Goal: Transaction & Acquisition: Purchase product/service

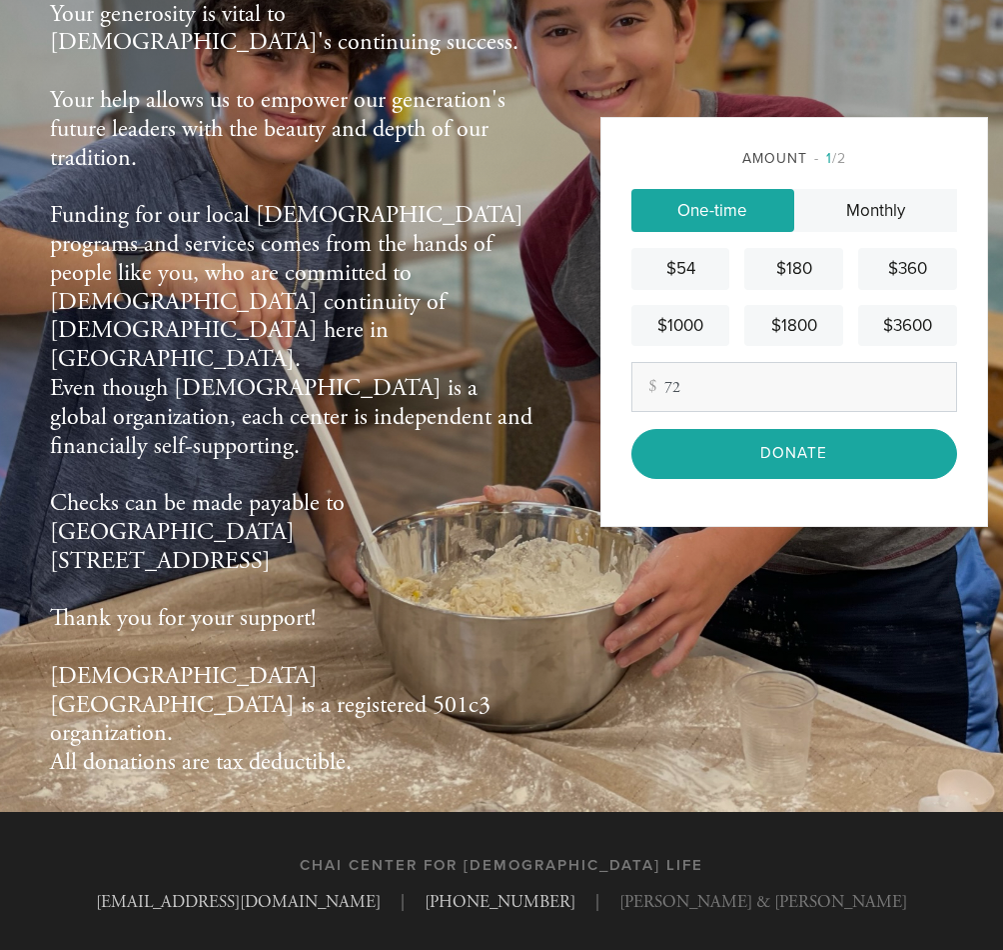
scroll to position [162, 0]
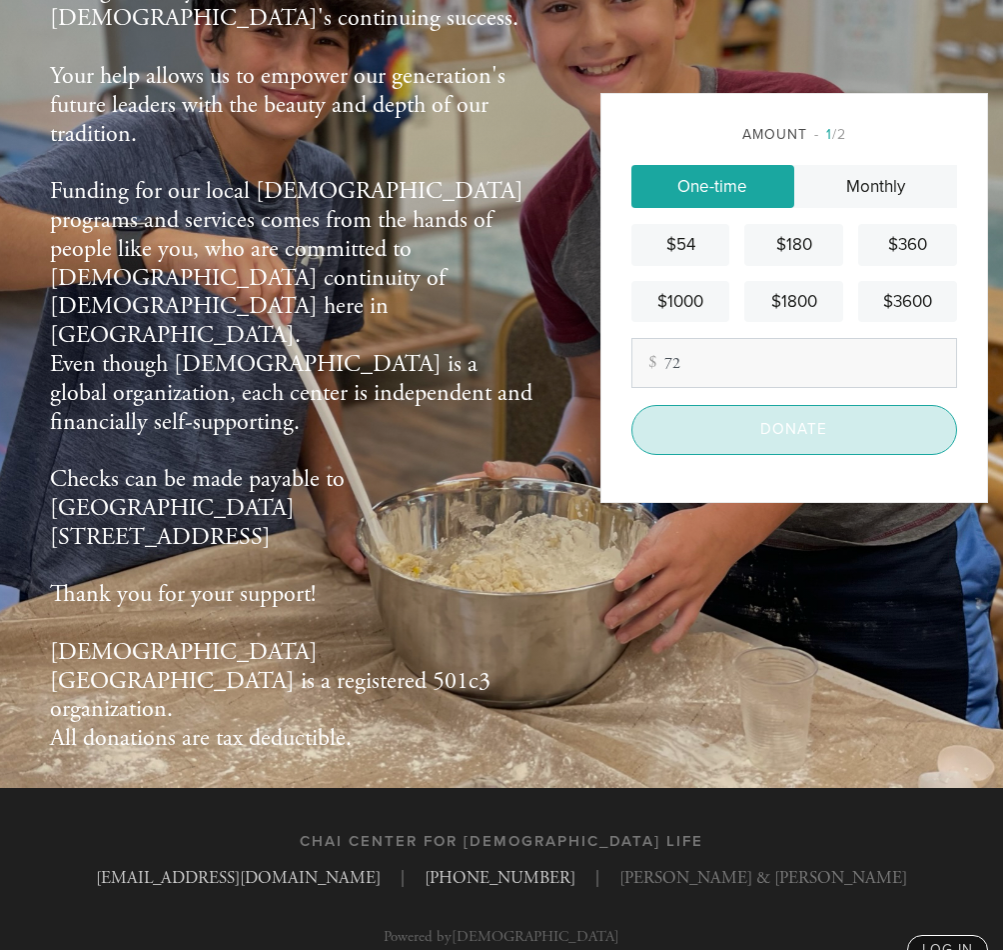
type input "72"
click at [811, 431] on input "Donate" at bounding box center [795, 429] width 326 height 49
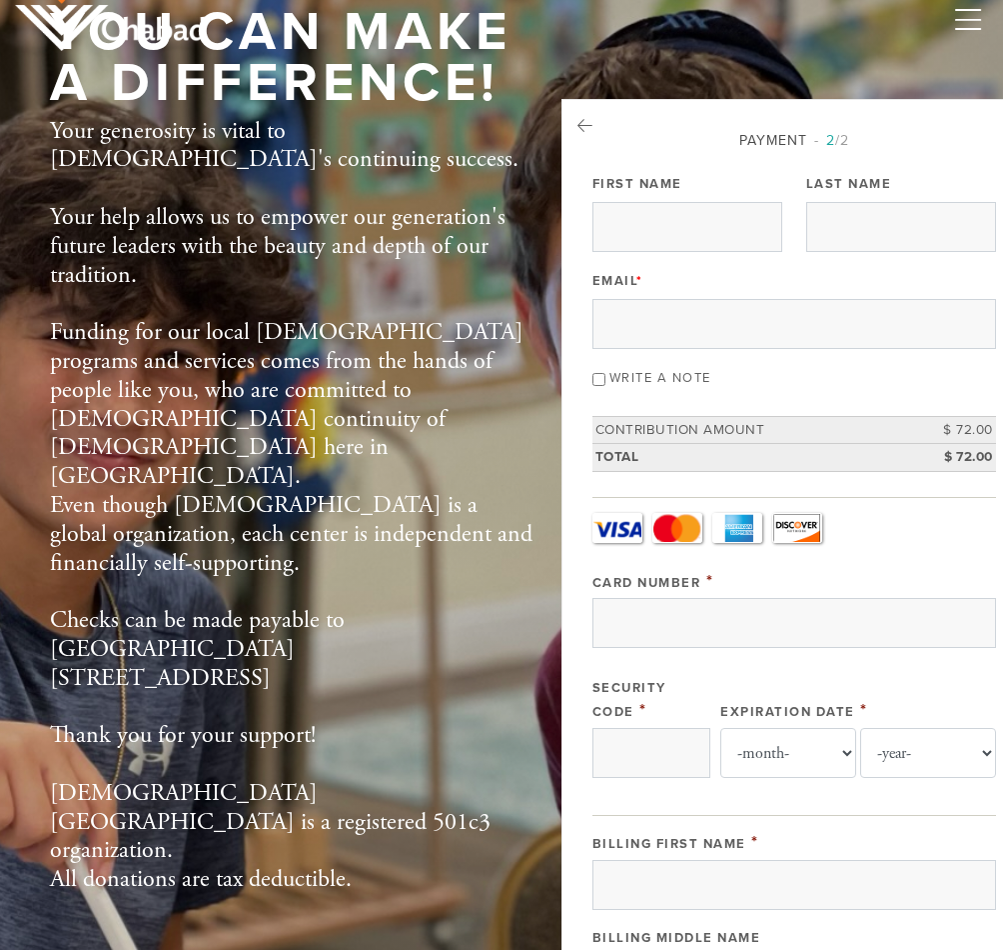
scroll to position [16, 0]
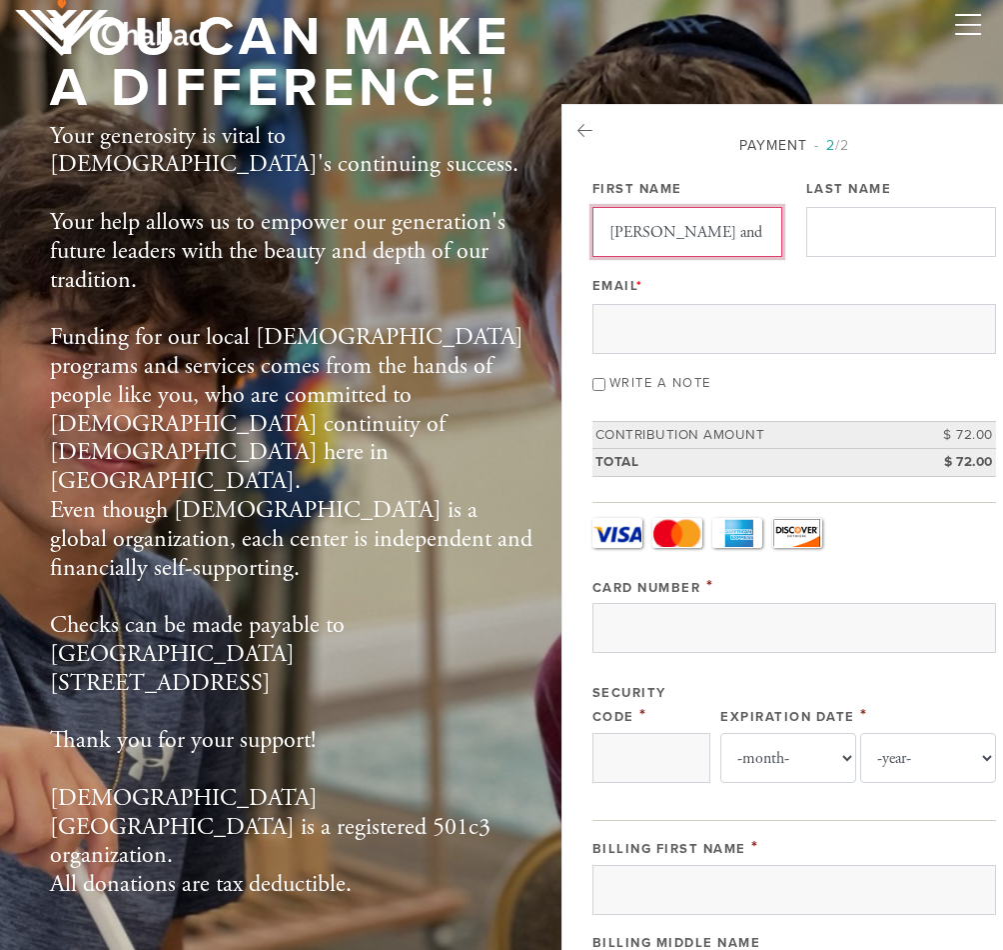
type input "Tanya and Bill"
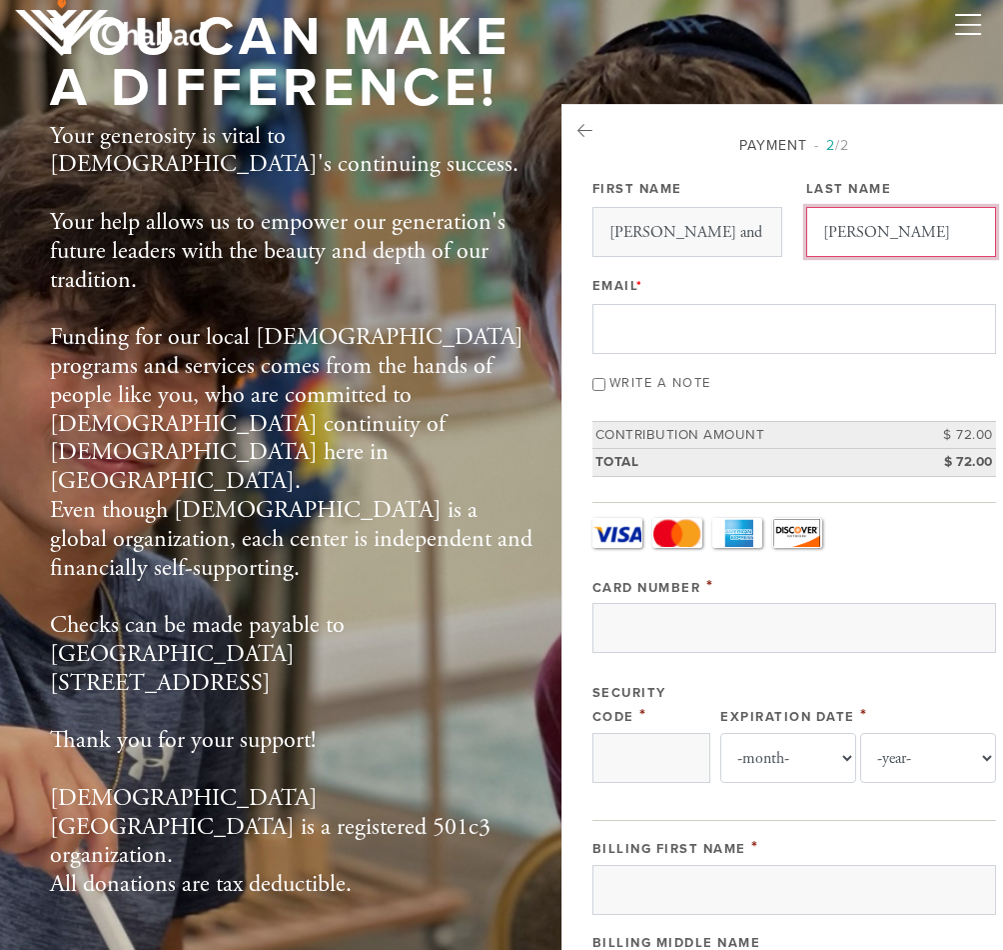
type input "Miller"
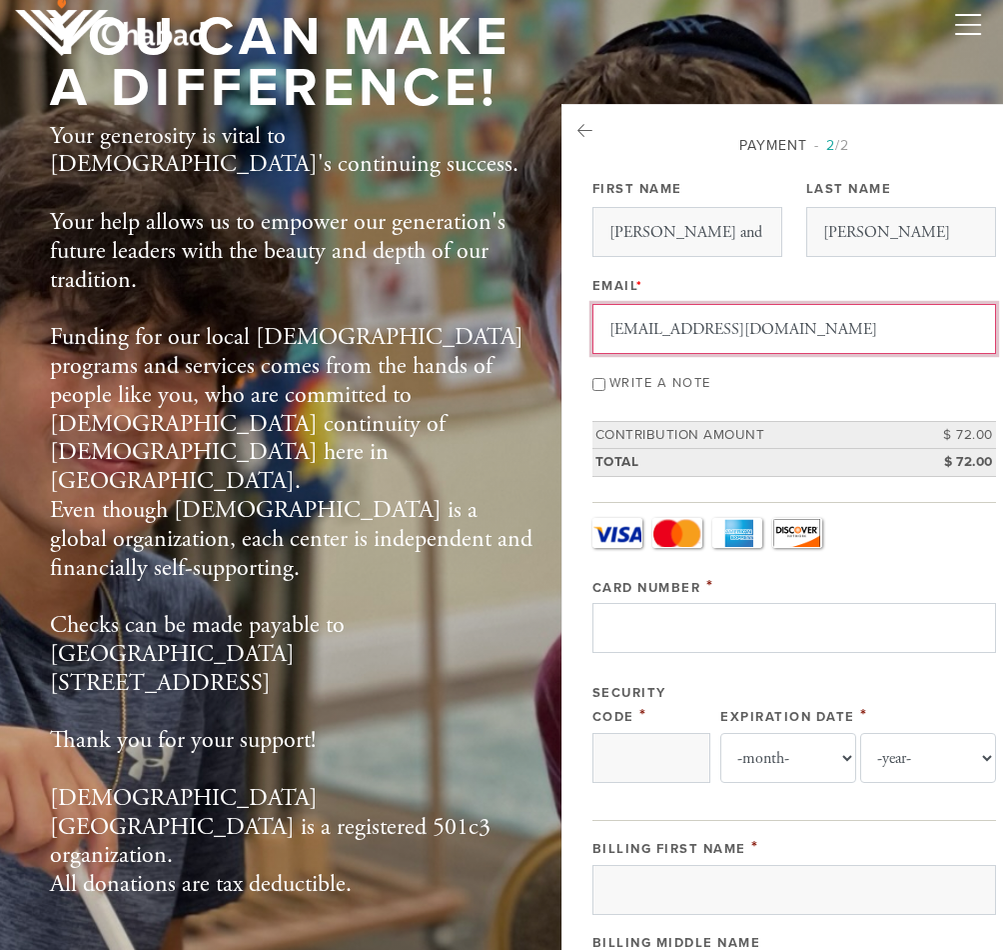
type input "Tanyamiller73@me.com"
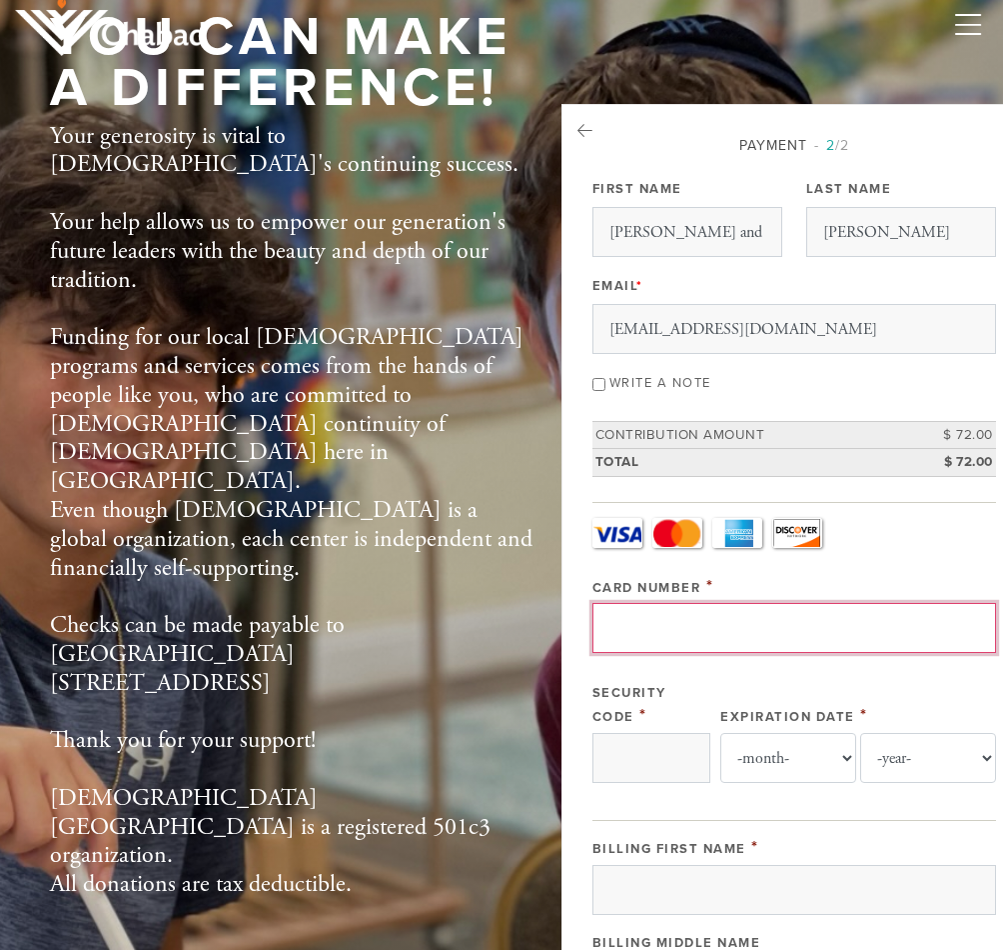
click at [728, 632] on input "Card Number" at bounding box center [795, 628] width 404 height 50
type input "371297194451004"
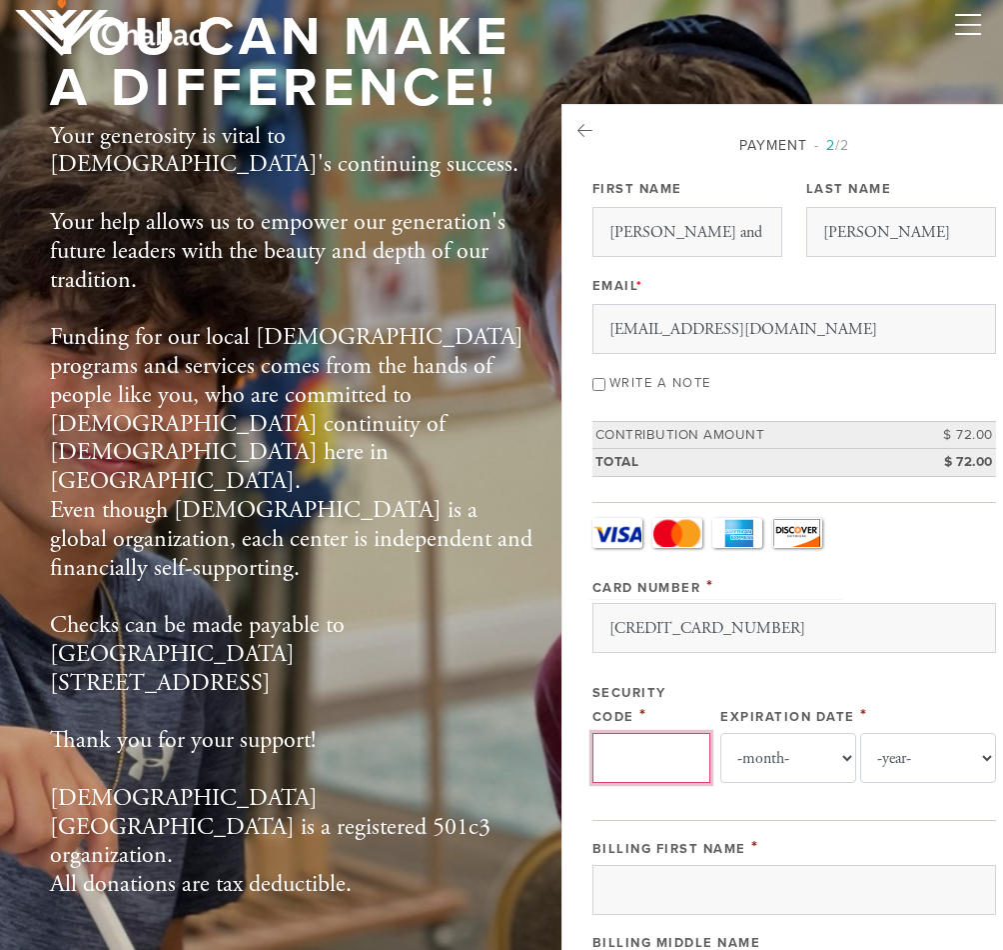
click at [689, 755] on input "Security Code" at bounding box center [652, 758] width 118 height 50
type input "5240"
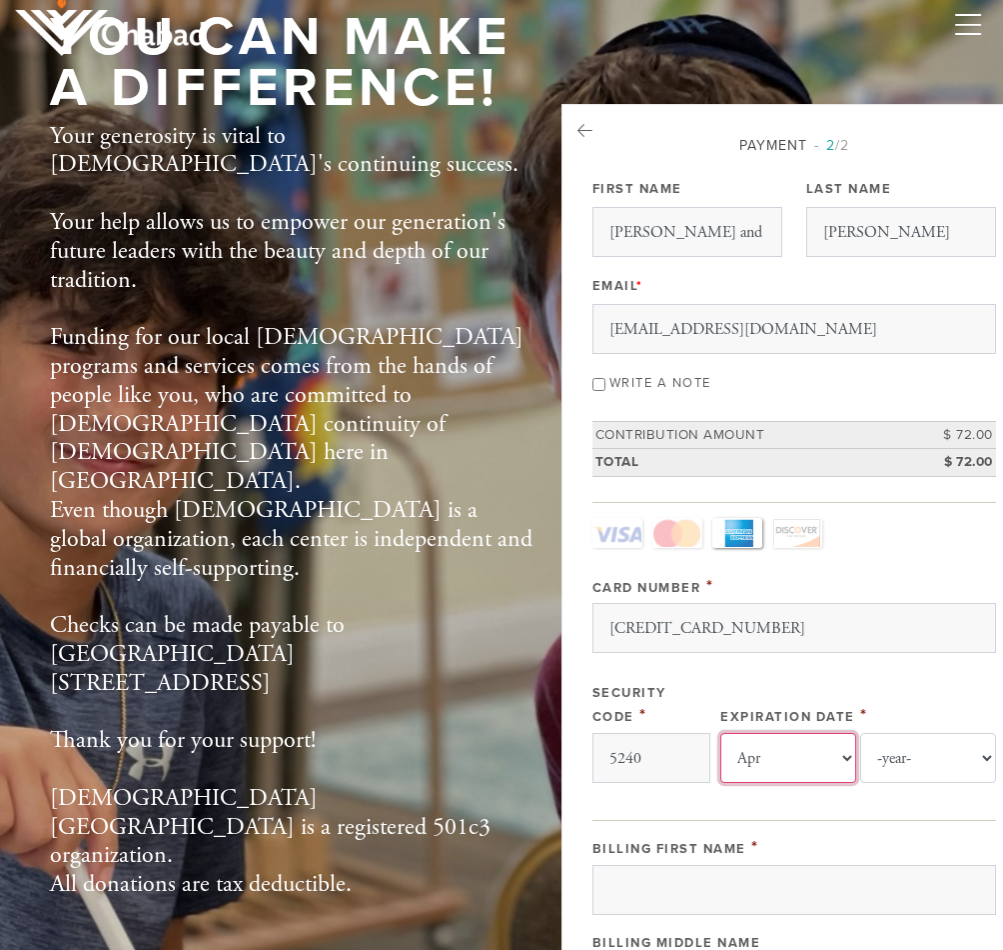
select select "3"
select select "2028"
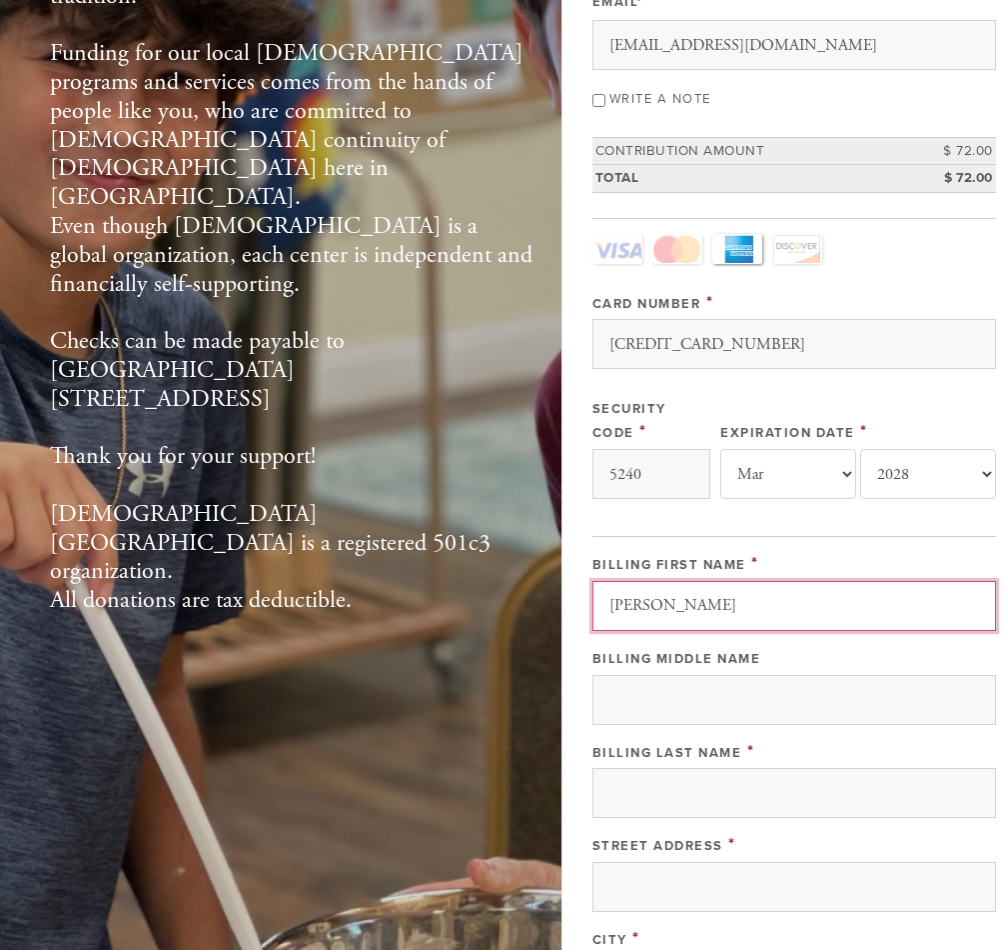
scroll to position [333, 0]
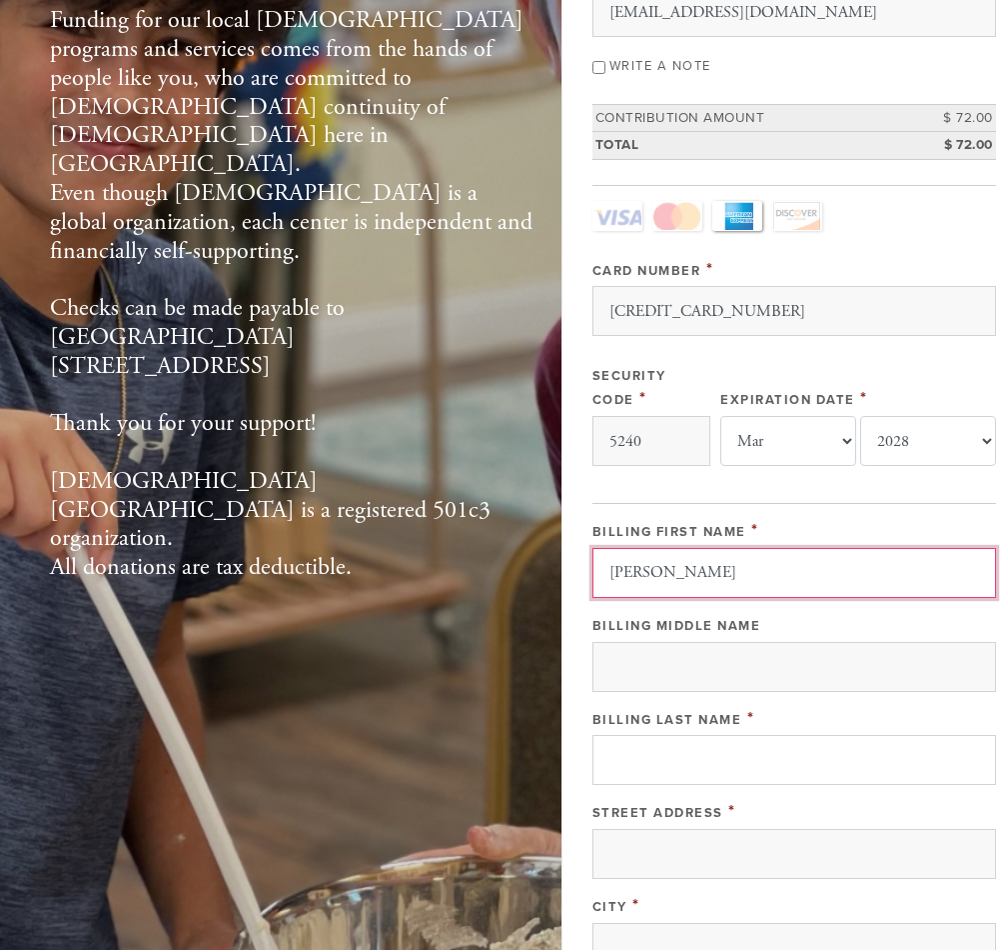
type input "Tanya"
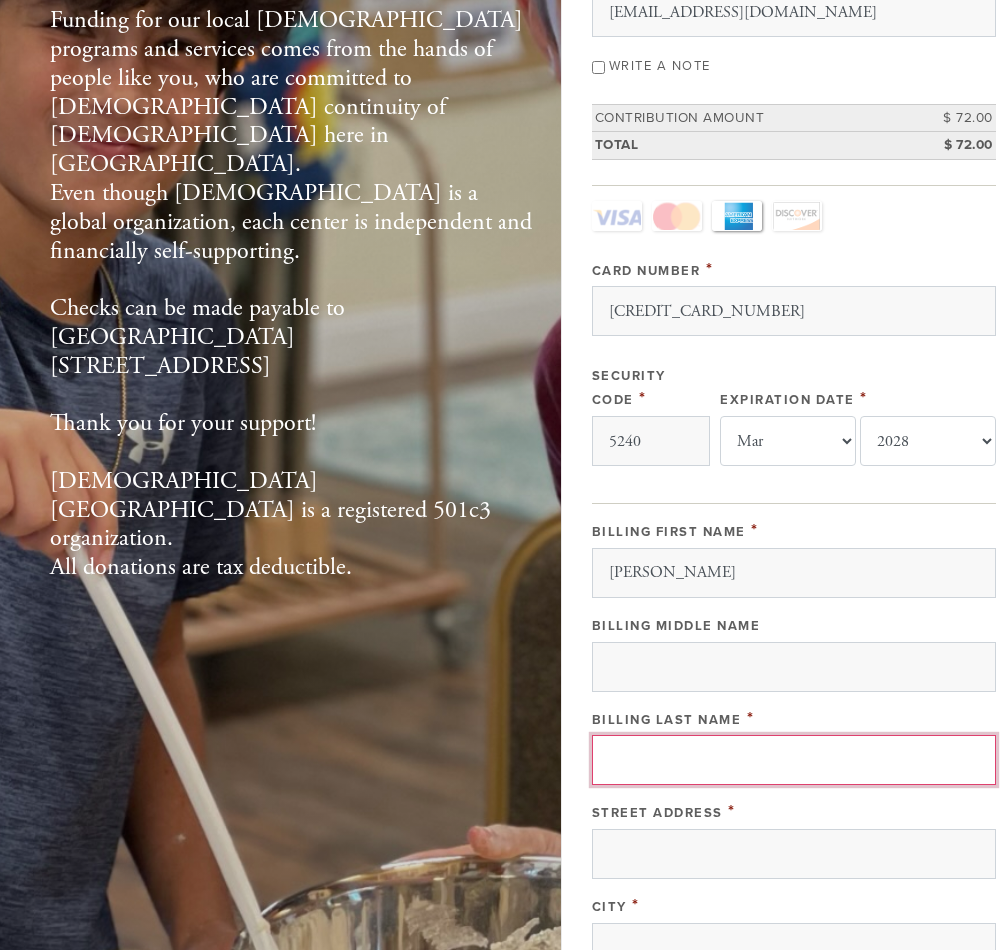
drag, startPoint x: 737, startPoint y: 741, endPoint x: 721, endPoint y: 697, distance: 46.8
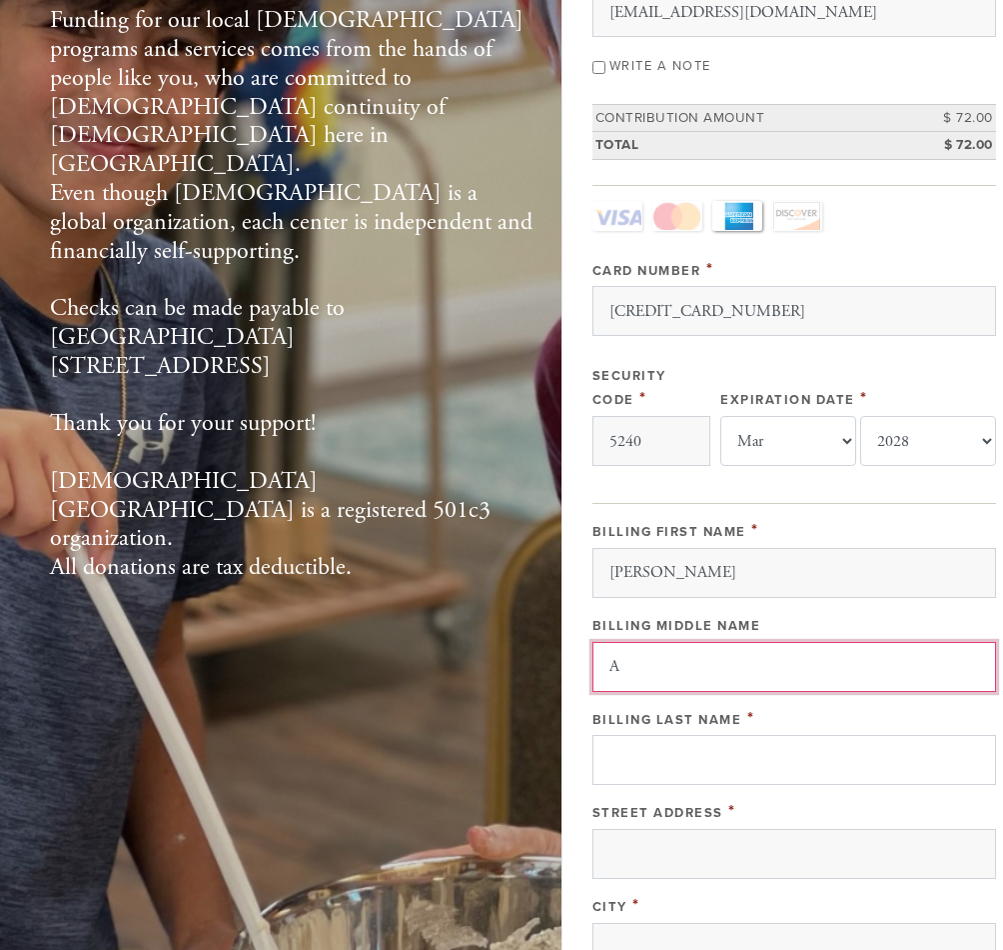
type input "A"
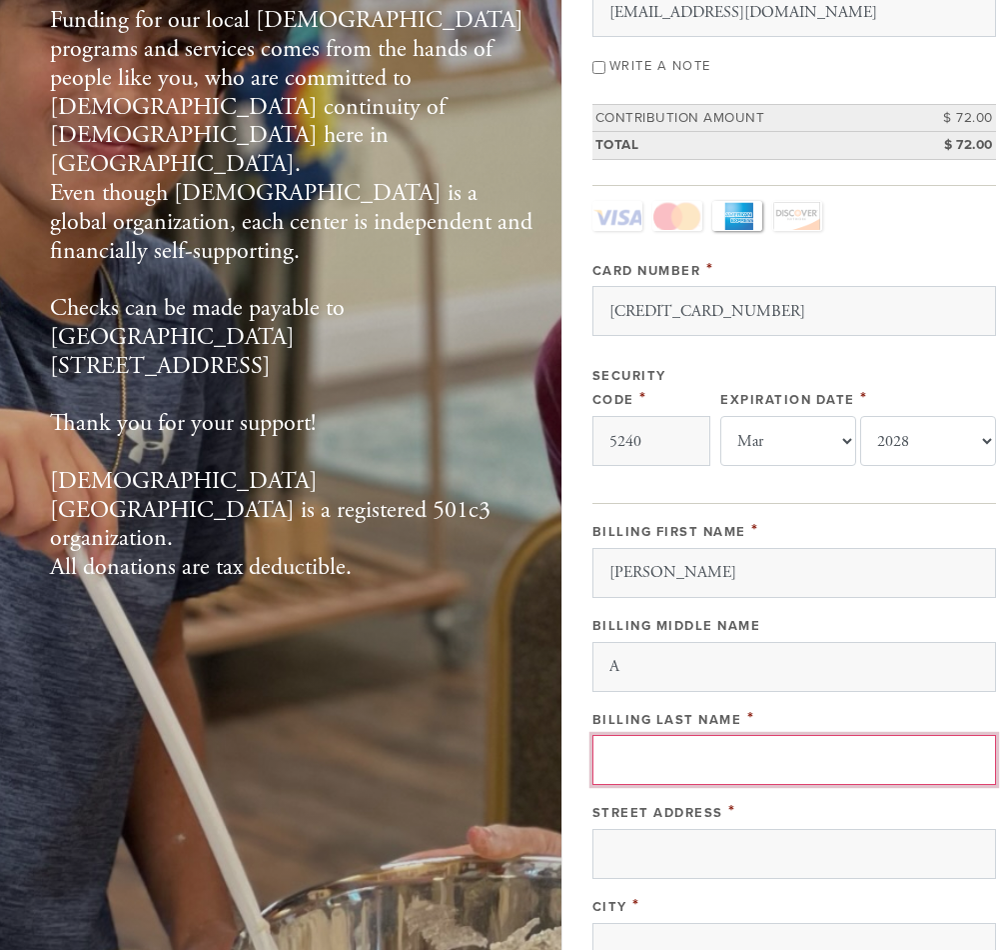
click at [722, 745] on input "Billing Last Name" at bounding box center [795, 760] width 404 height 50
type input "Miller"
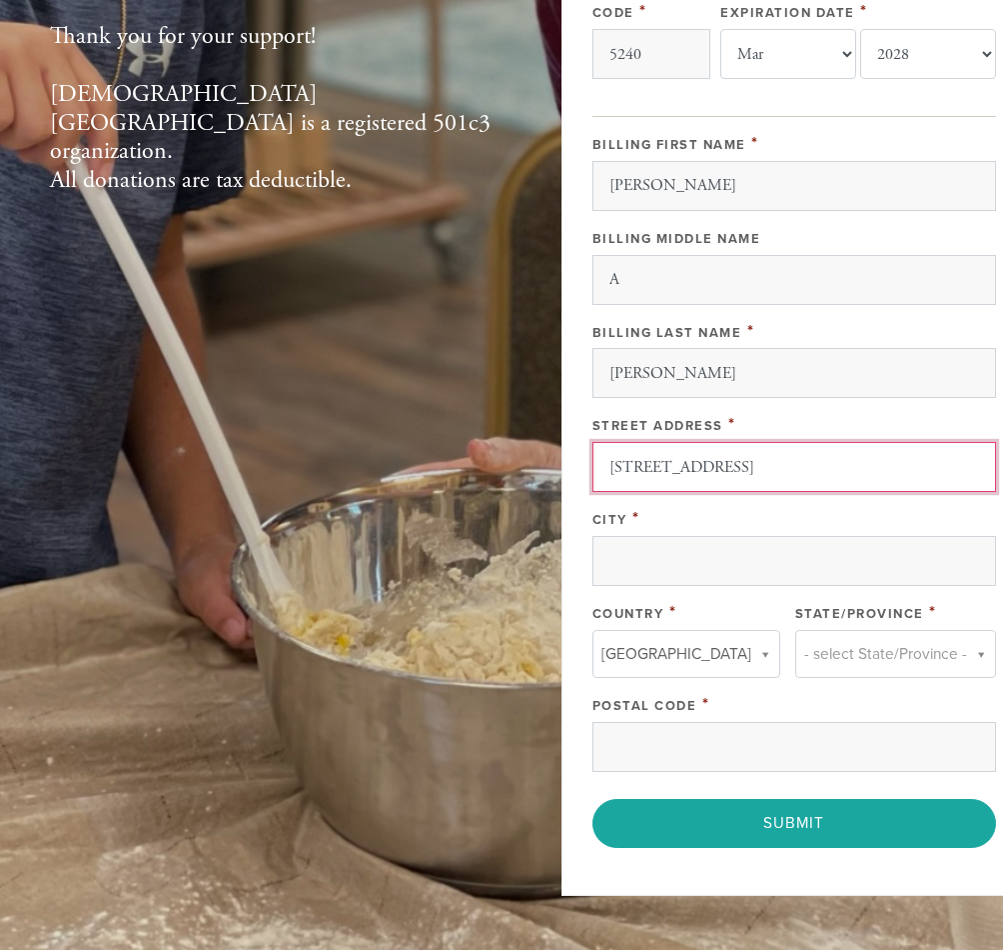
scroll to position [757, 0]
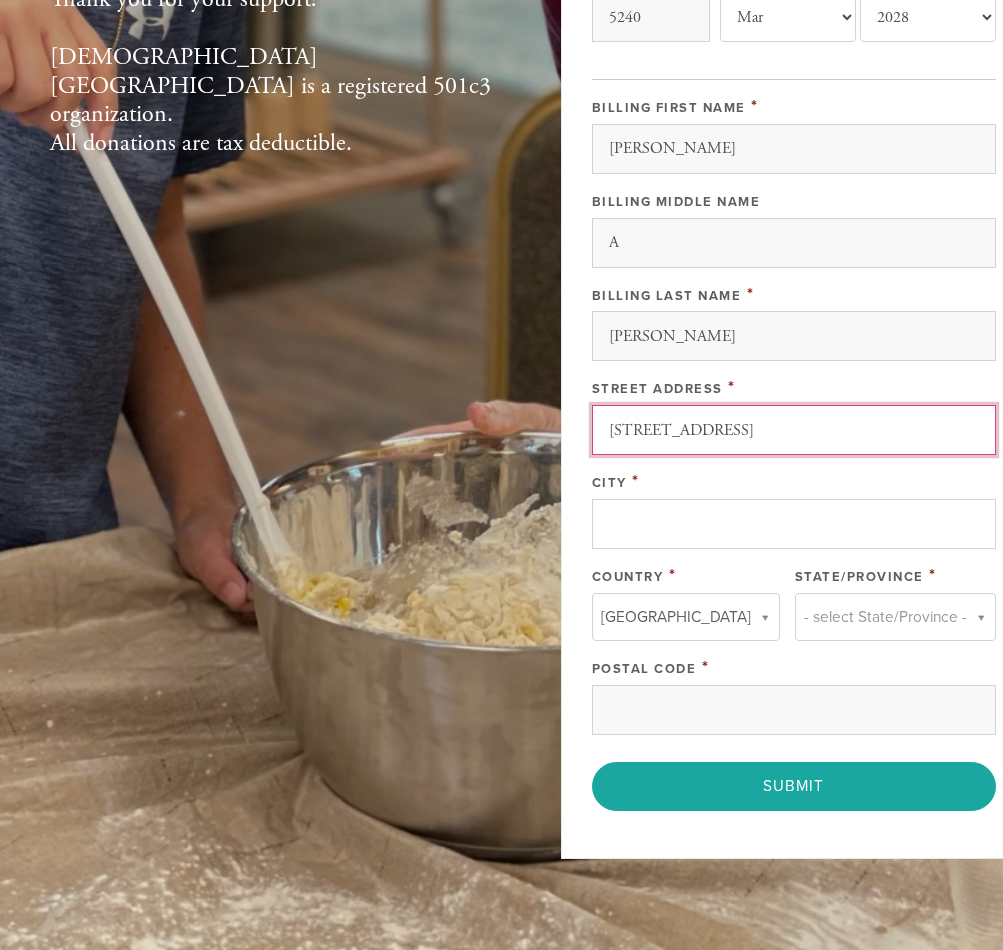
type input "6265 NW 42nd Way"
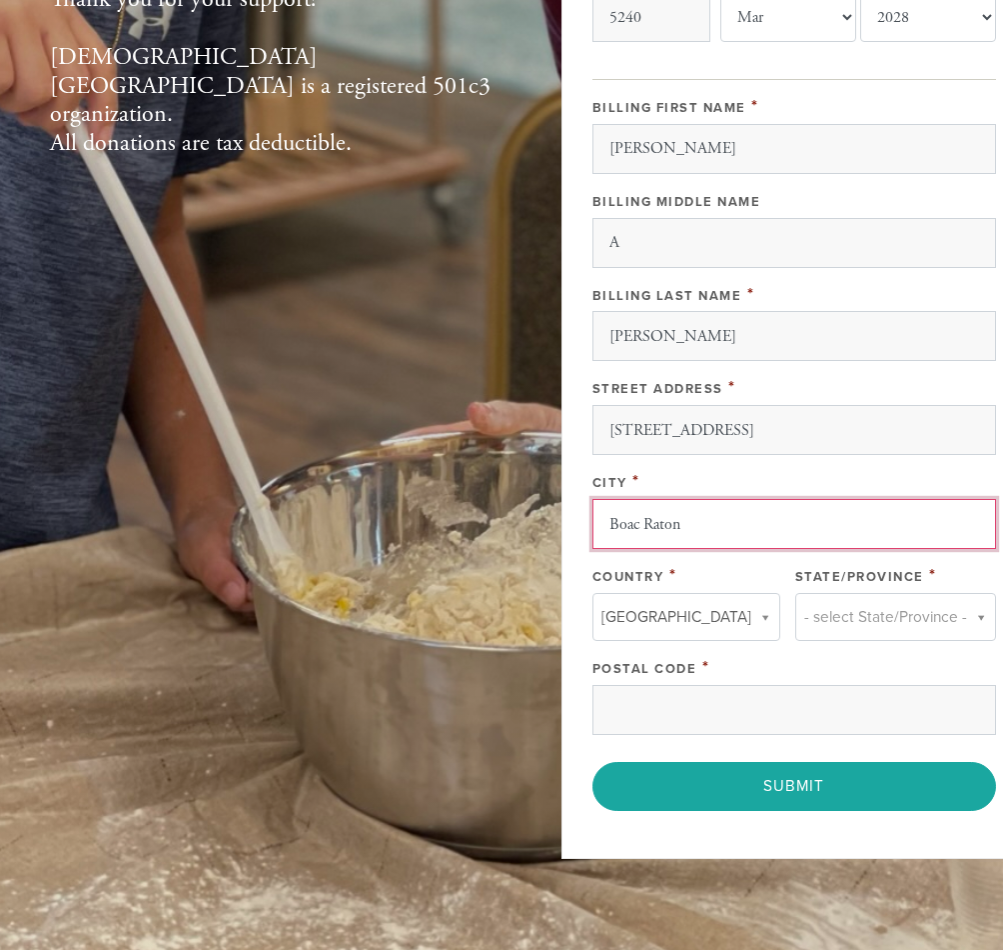
type input "Boac Raton"
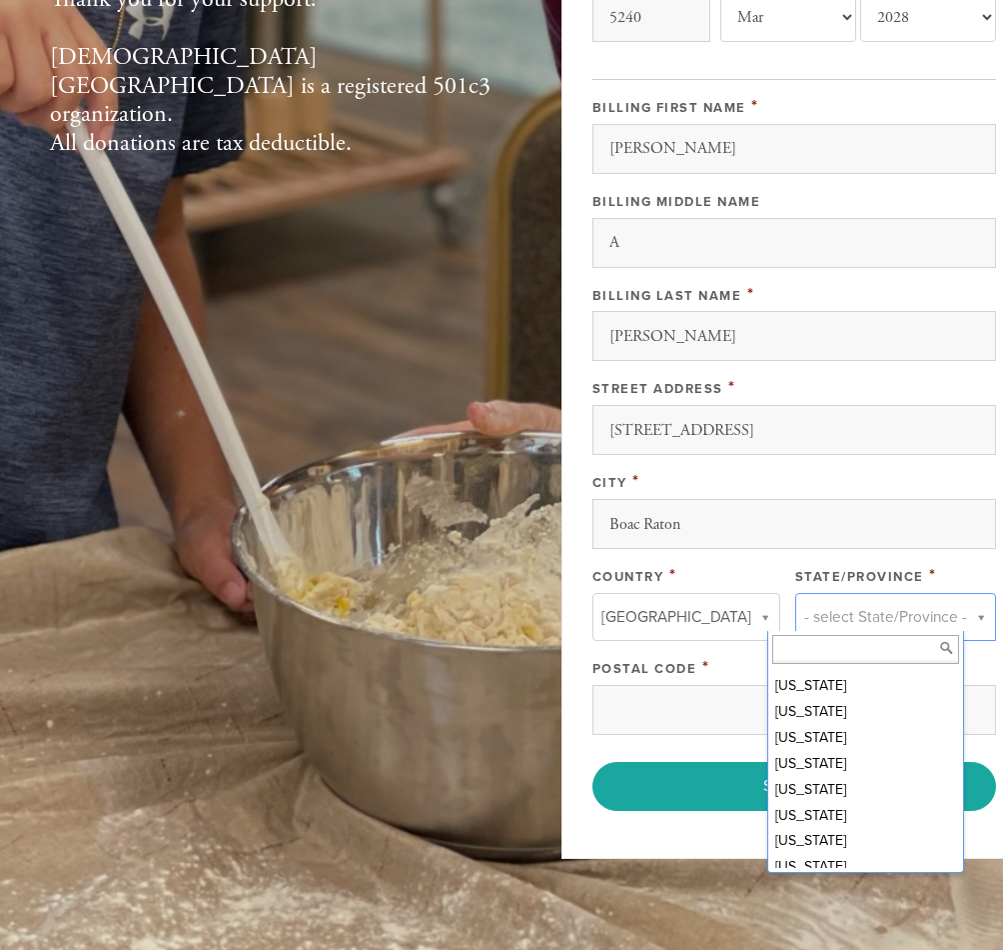
scroll to position [235, 0]
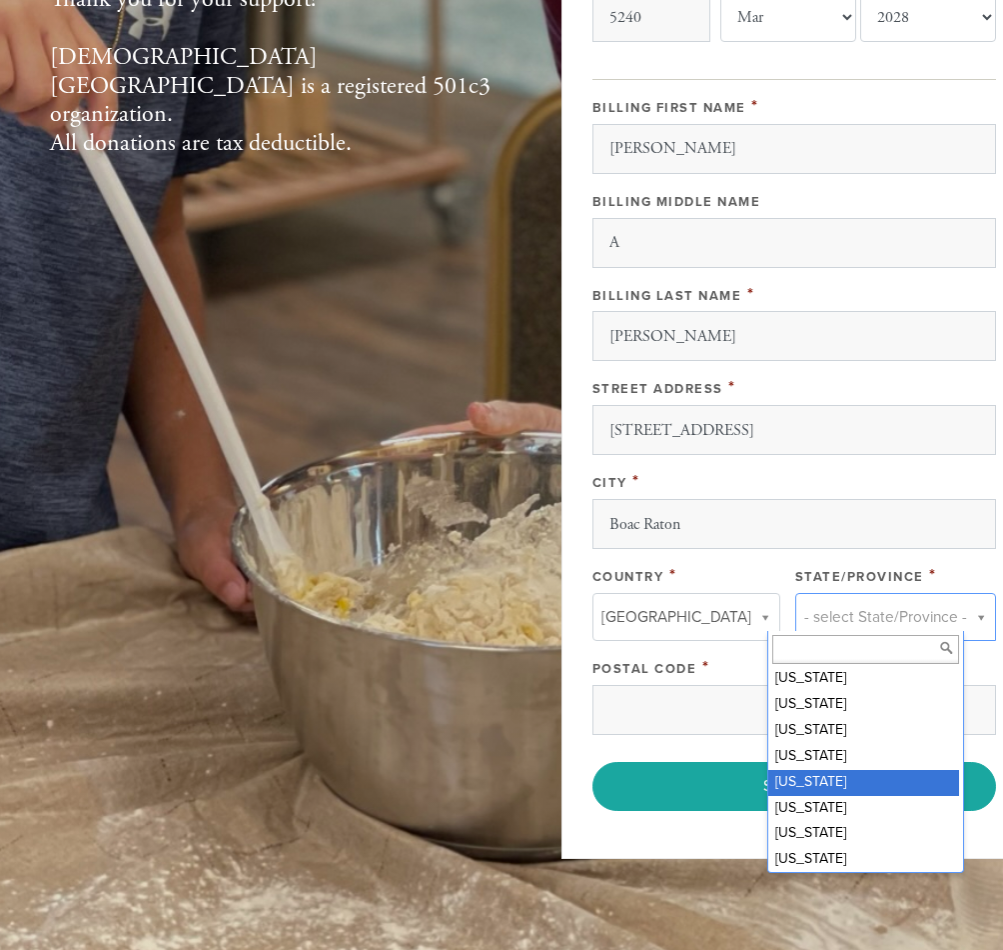
drag, startPoint x: 837, startPoint y: 778, endPoint x: 814, endPoint y: 750, distance: 36.2
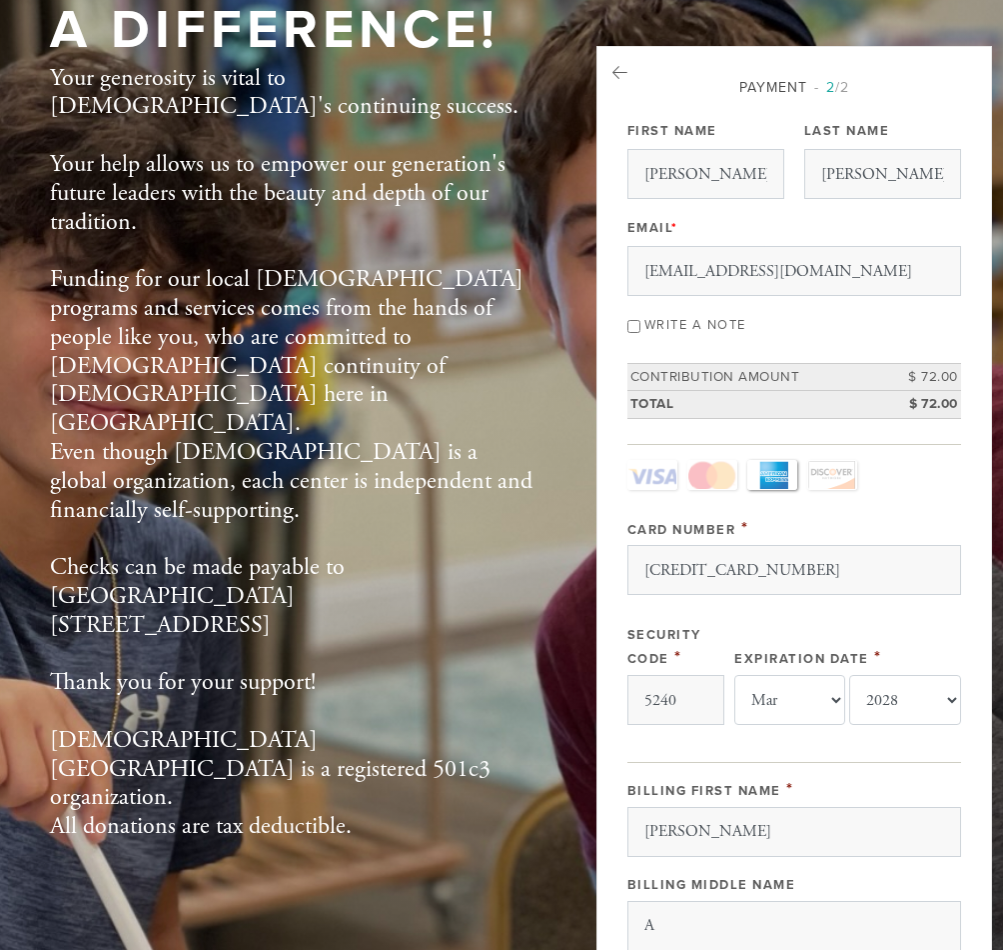
scroll to position [76, 0]
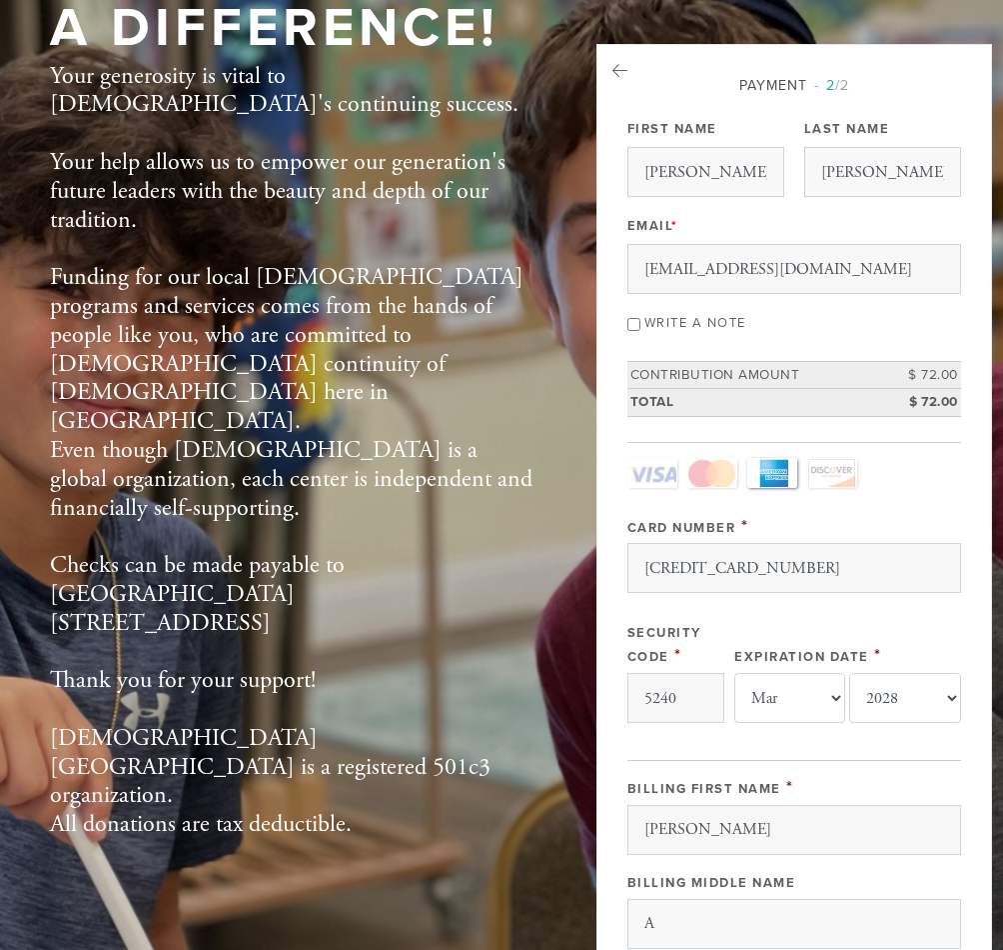
type input "33496"
click at [636, 323] on input "Write a note" at bounding box center [634, 324] width 13 height 13
checkbox input "true"
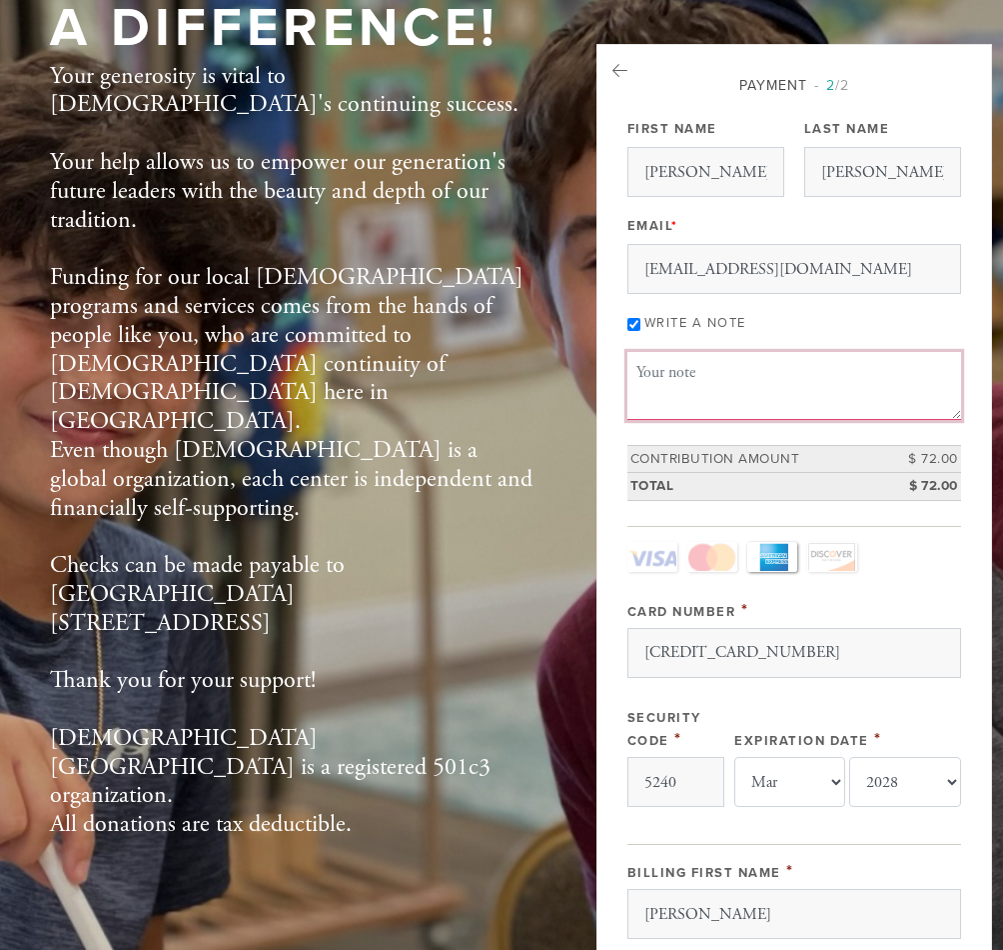
click at [716, 379] on textarea "Message or dedication" at bounding box center [795, 386] width 334 height 68
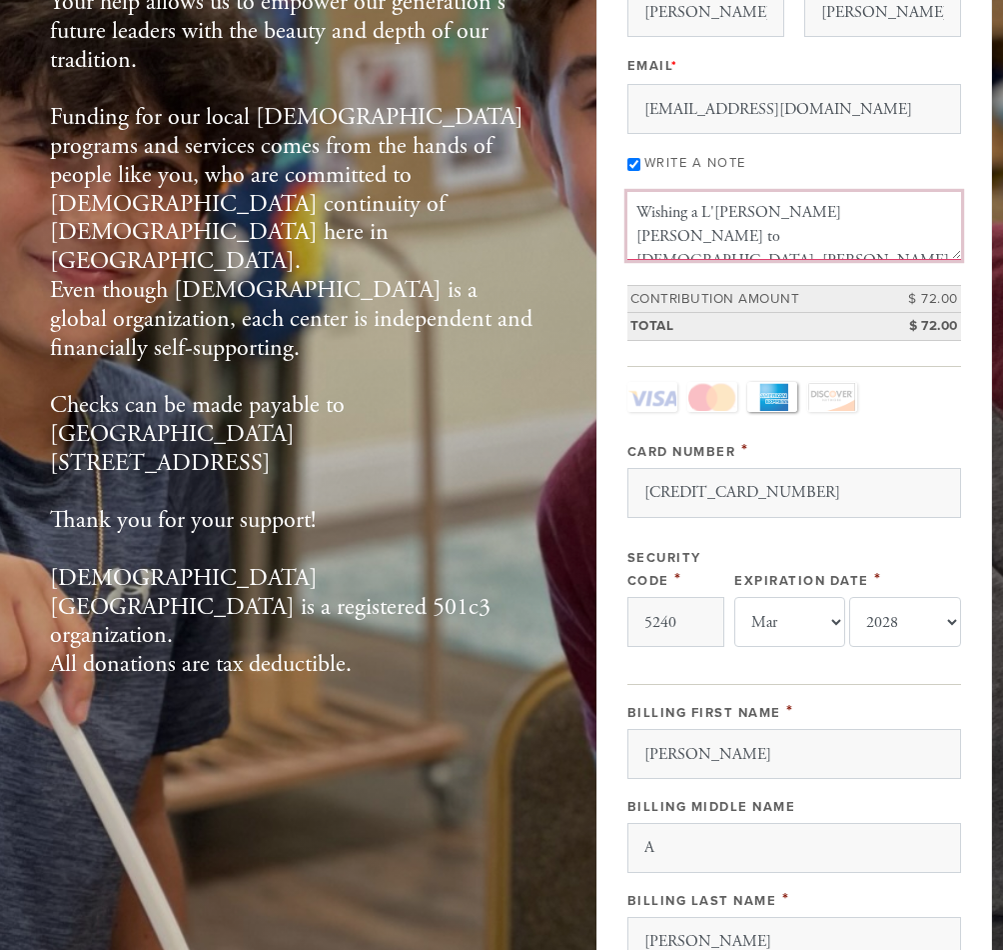
scroll to position [227, 0]
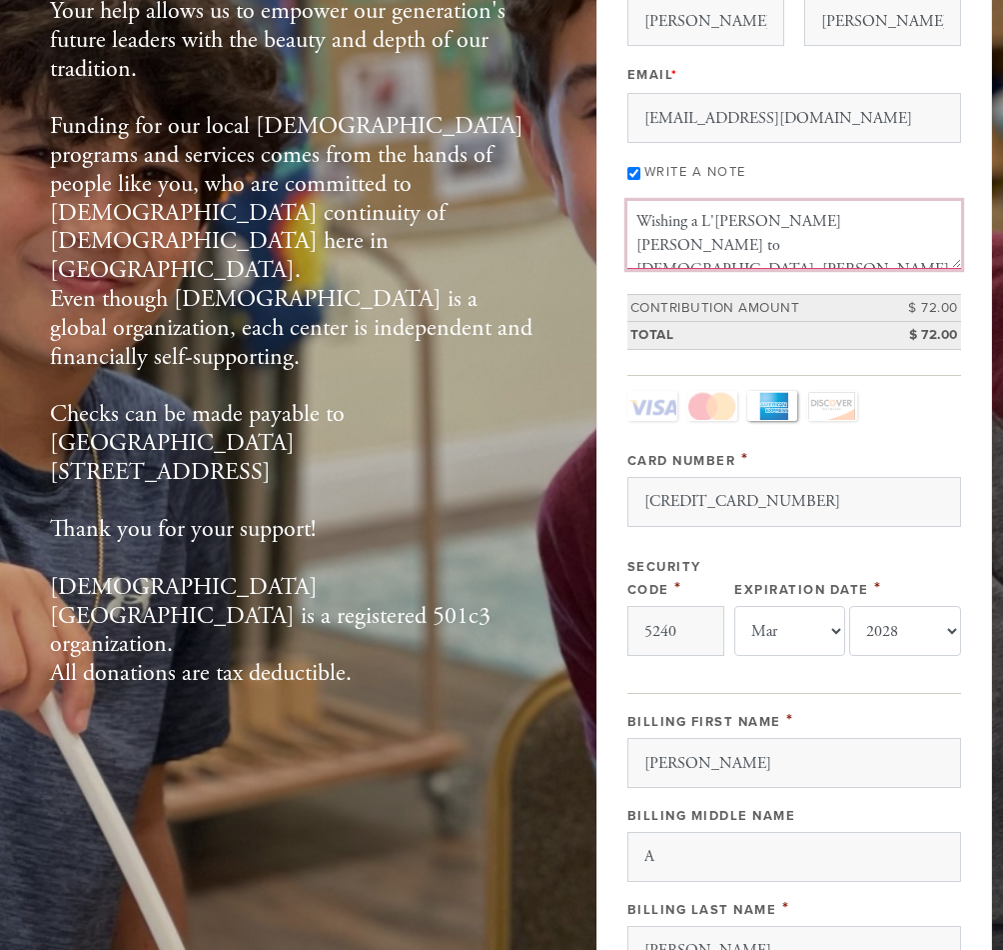
click at [791, 225] on textarea "Wishing a L'shana Tova to Rabbi, Chaya and family" at bounding box center [795, 235] width 334 height 68
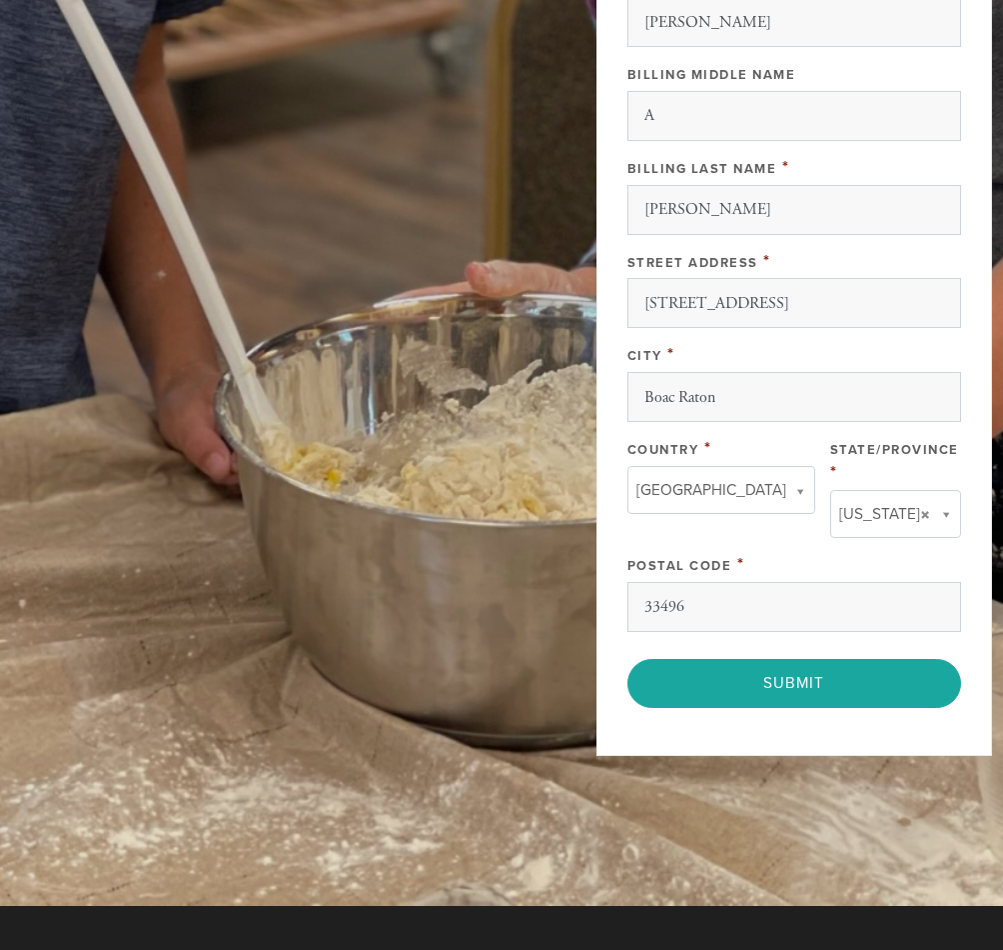
scroll to position [1078, 0]
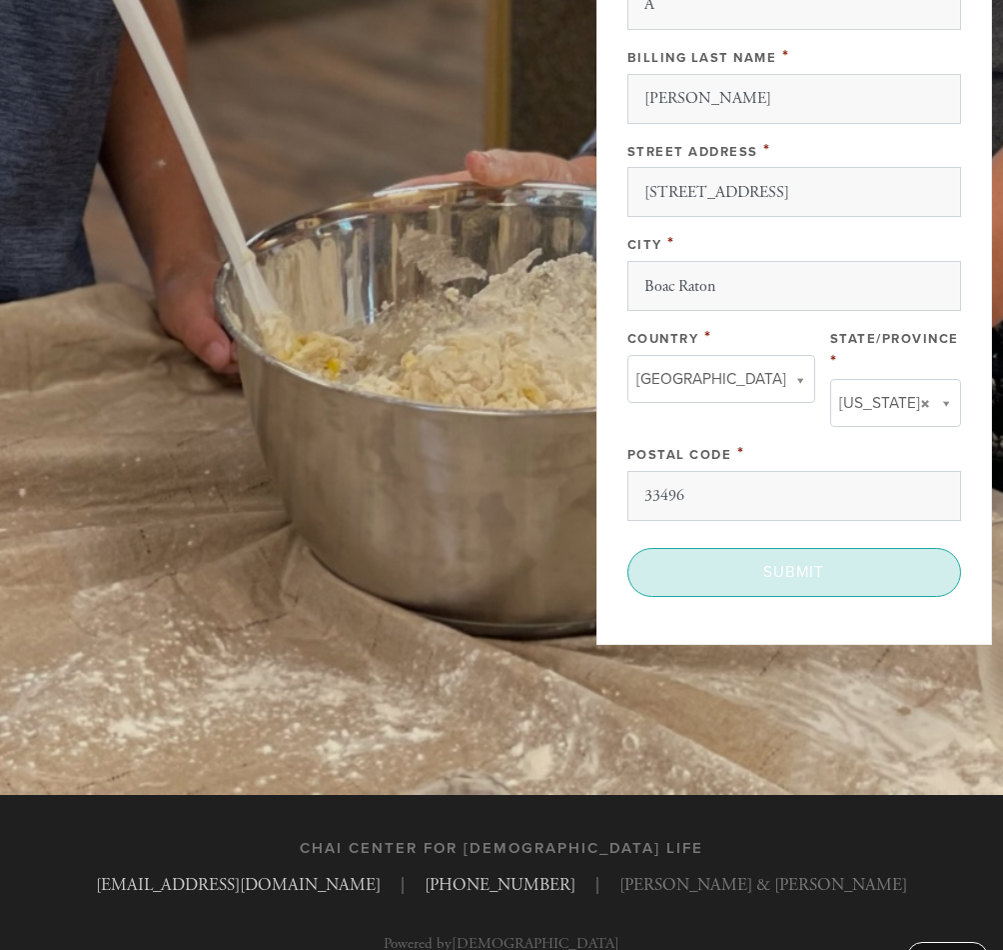
type textarea "Wishing a L'shana Tova U'metukah to Rabbi, Chaya and family"
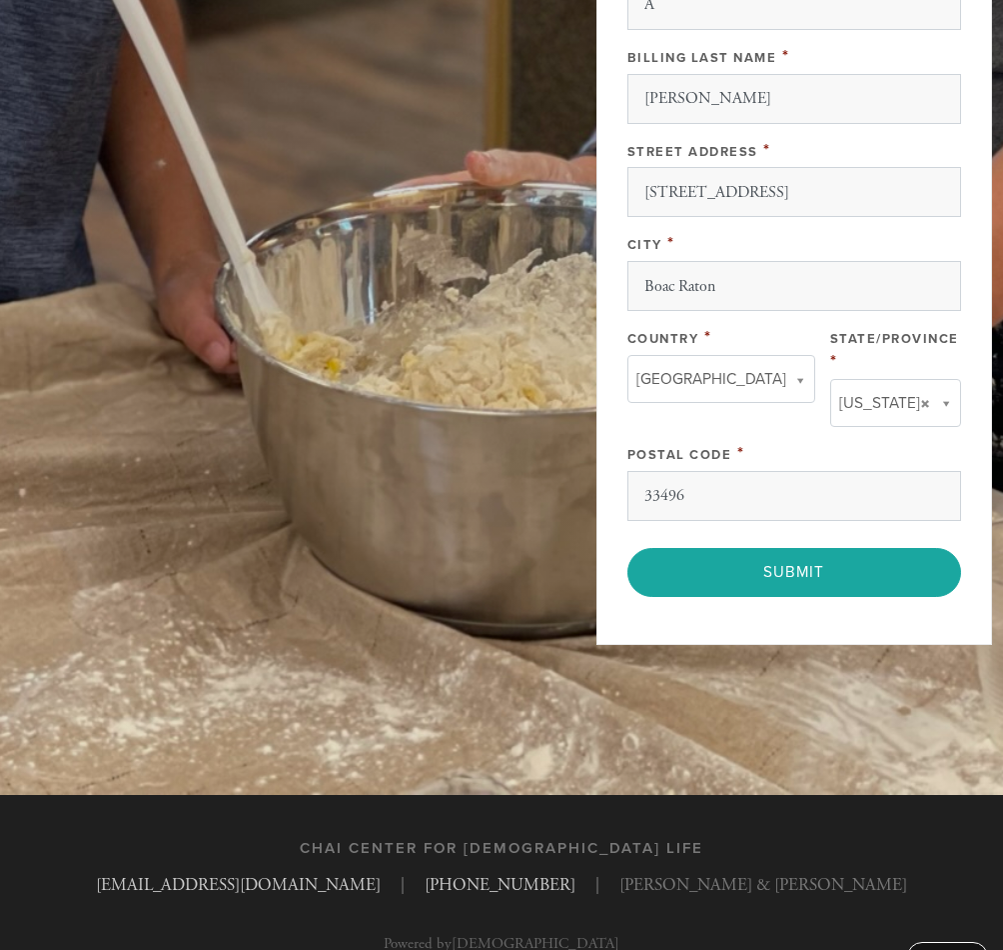
click at [788, 548] on input "Submit" at bounding box center [795, 572] width 334 height 49
